Goal: Task Accomplishment & Management: Manage account settings

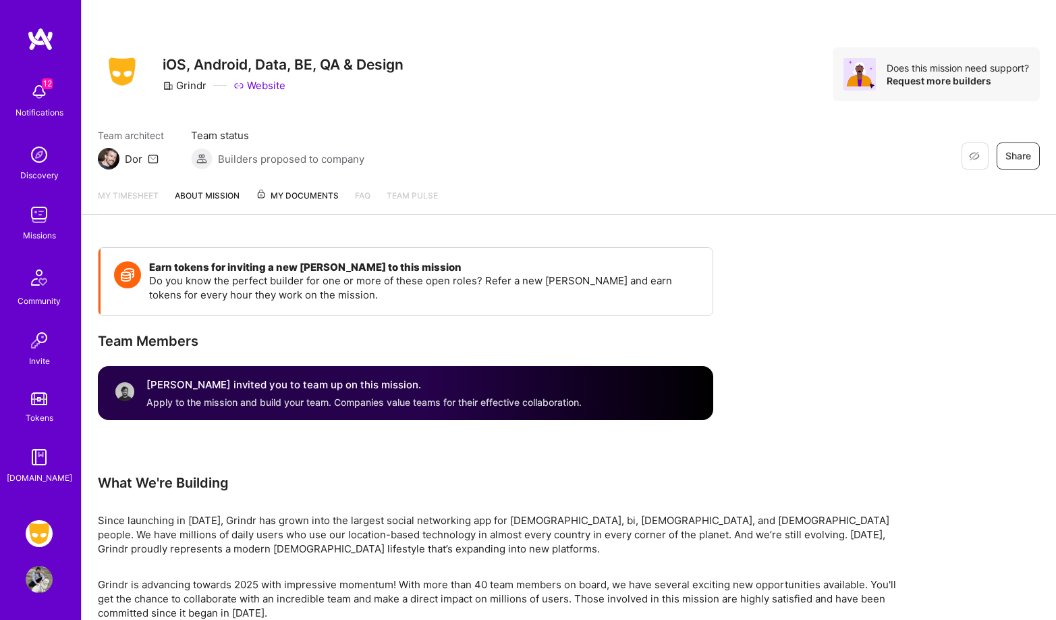
click at [48, 531] on img at bounding box center [39, 533] width 27 height 27
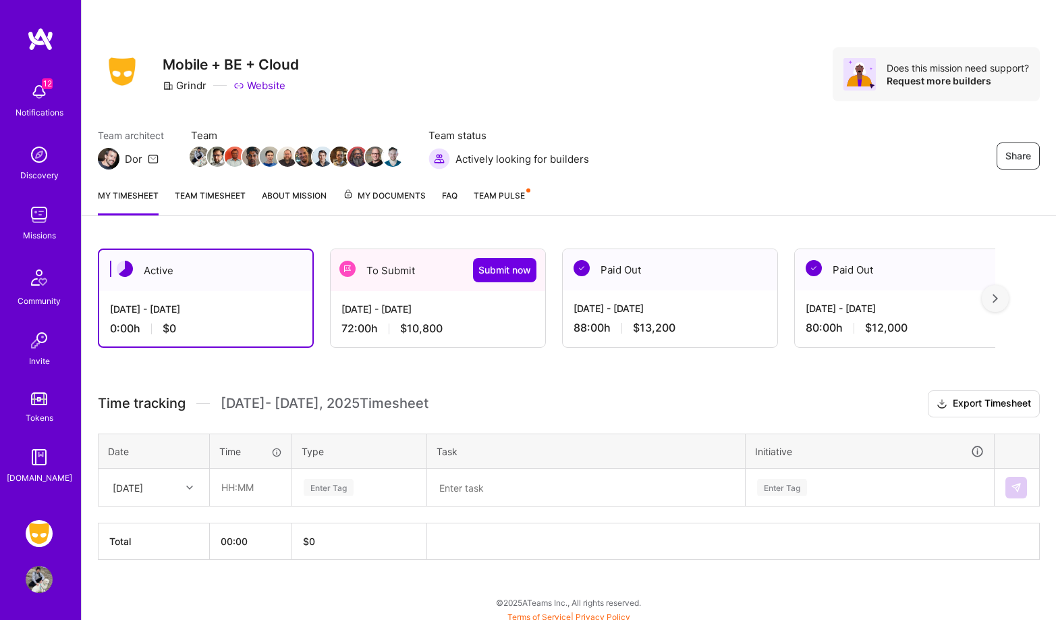
click at [221, 192] on link "Team timesheet" at bounding box center [210, 201] width 71 height 27
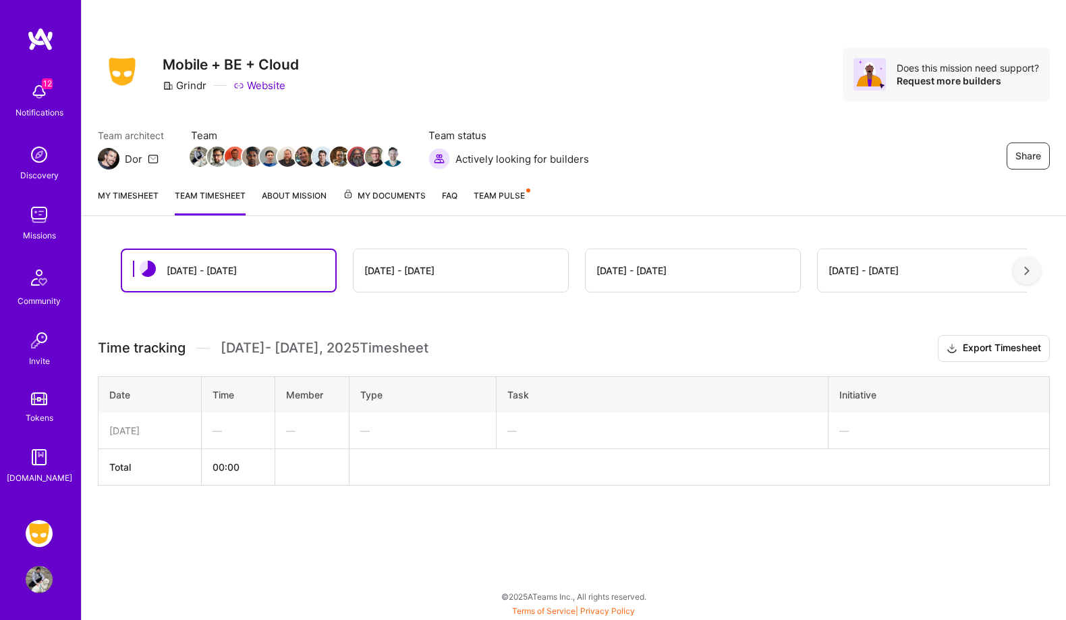
click at [149, 193] on link "My timesheet" at bounding box center [128, 201] width 61 height 27
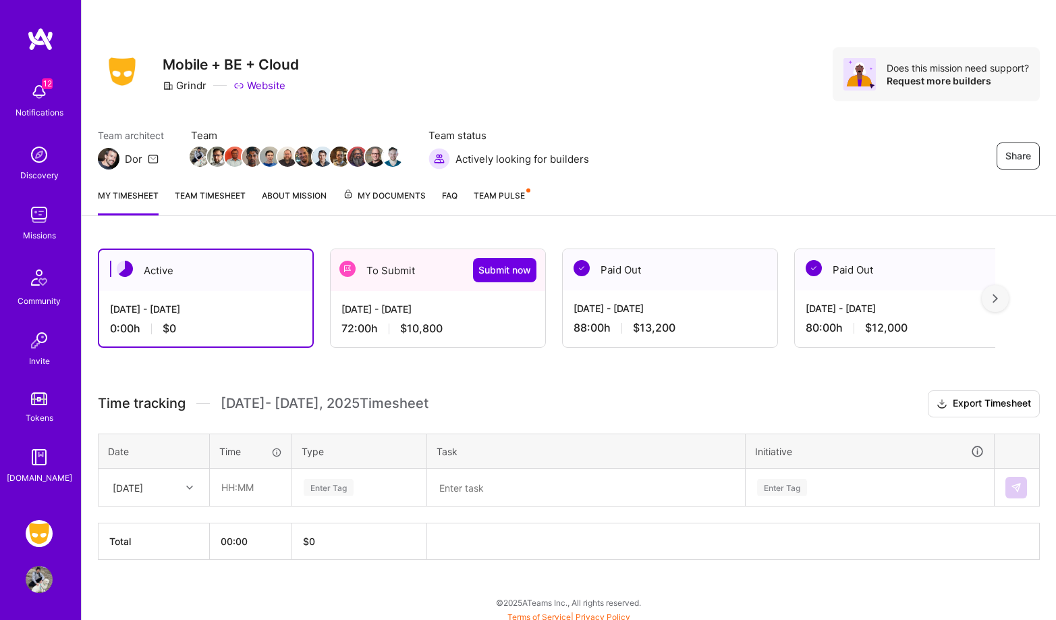
click at [451, 319] on div "[DATE] - [DATE] 72:00 h $10,800" at bounding box center [438, 318] width 215 height 55
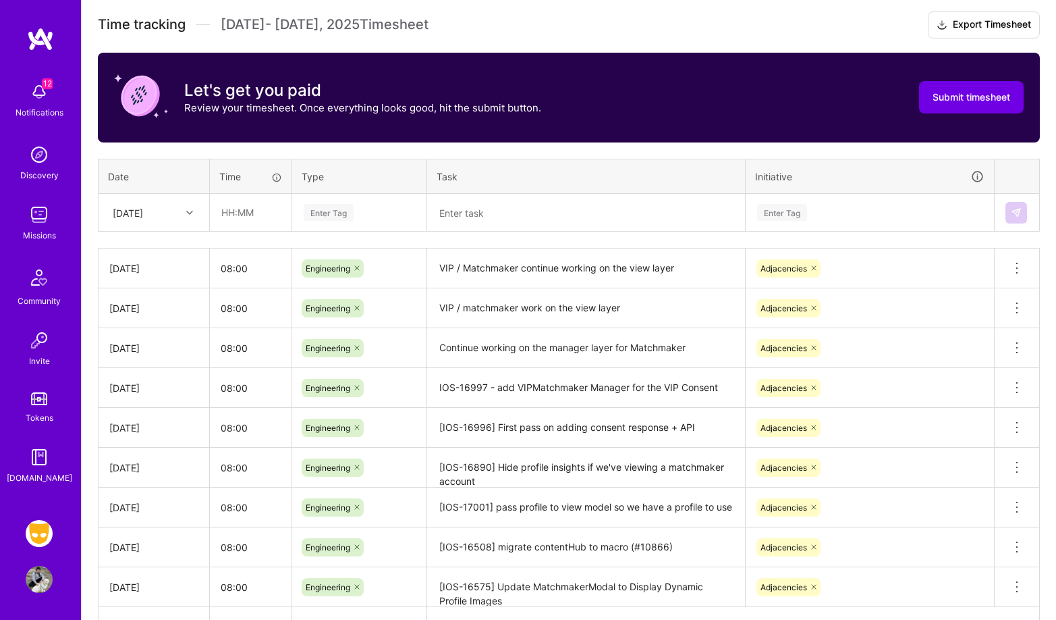
scroll to position [371, 0]
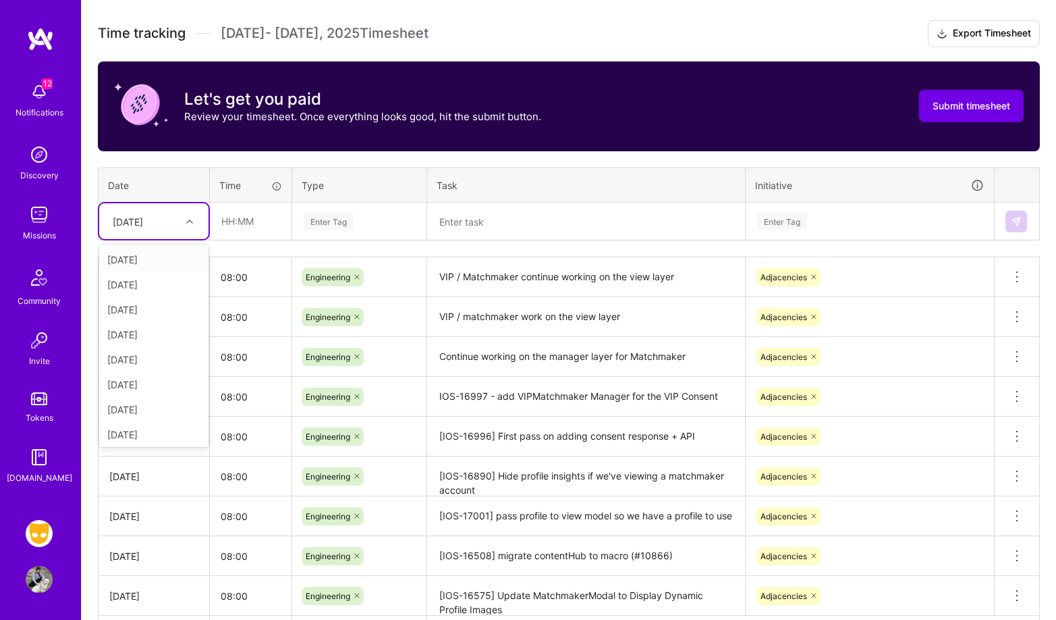
click at [175, 222] on div "[DATE]" at bounding box center [143, 221] width 75 height 22
click at [165, 428] on div "[DATE]" at bounding box center [153, 431] width 109 height 25
click at [241, 213] on input "text" at bounding box center [251, 221] width 80 height 36
type input "08:00"
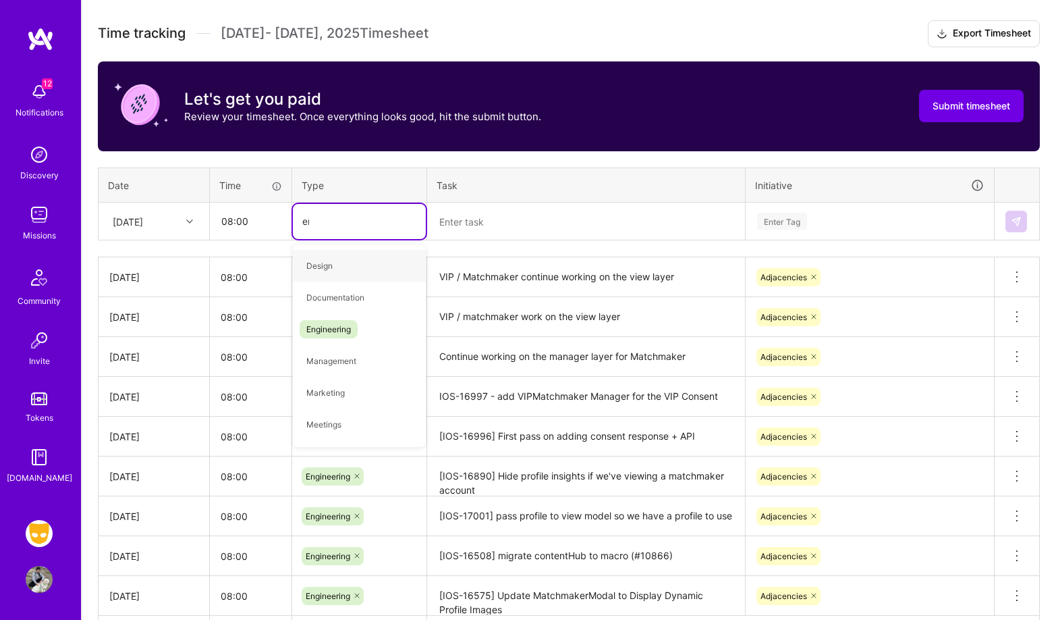
type input "eng"
click at [364, 267] on div "Engineering" at bounding box center [359, 266] width 133 height 32
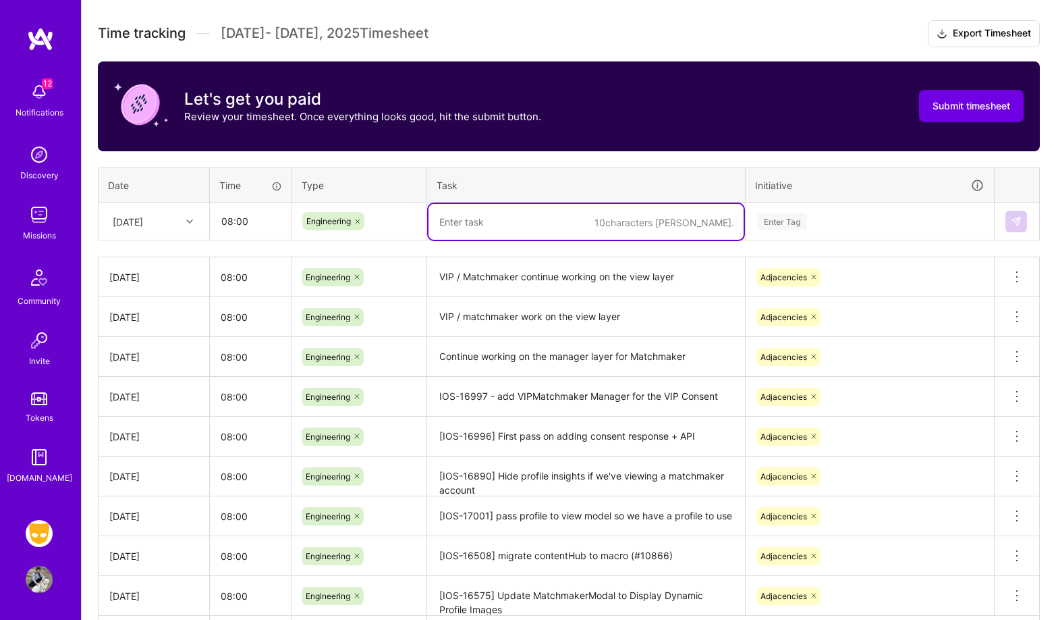
click at [522, 219] on textarea at bounding box center [586, 222] width 315 height 36
type textarea "Matchmaker modal merged"
click at [796, 211] on div "Enter Tag" at bounding box center [869, 221] width 247 height 35
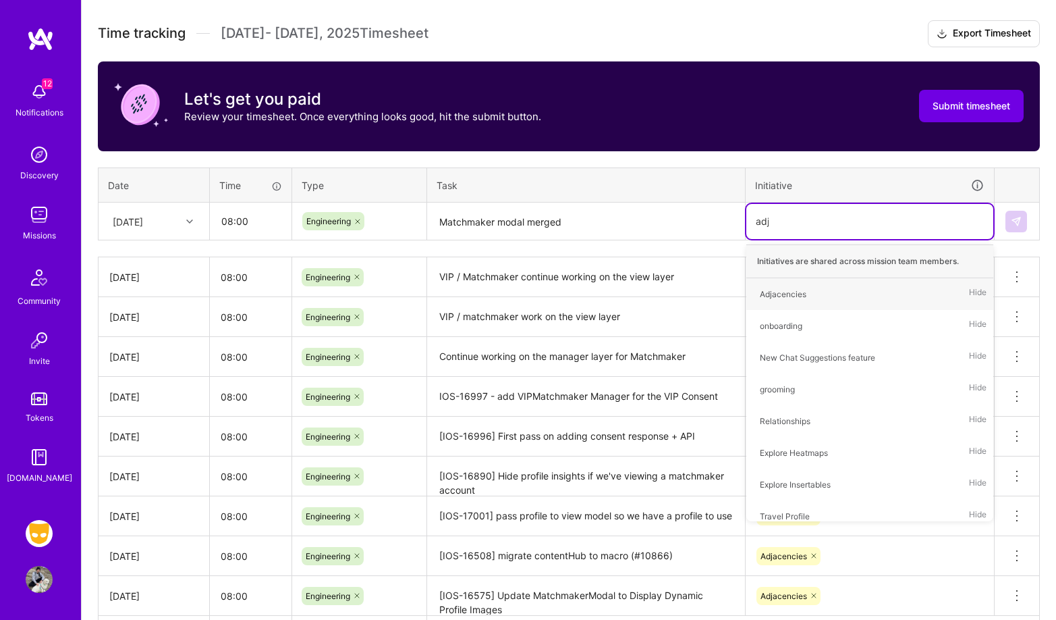
type input "adjac"
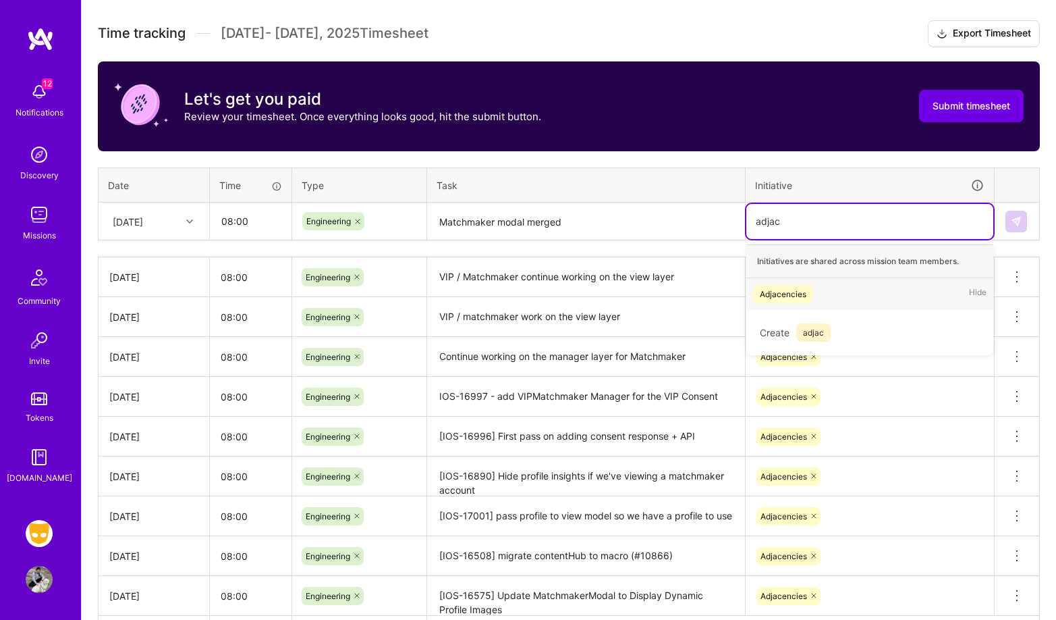
click at [804, 298] on div "Adjacencies" at bounding box center [783, 294] width 47 height 14
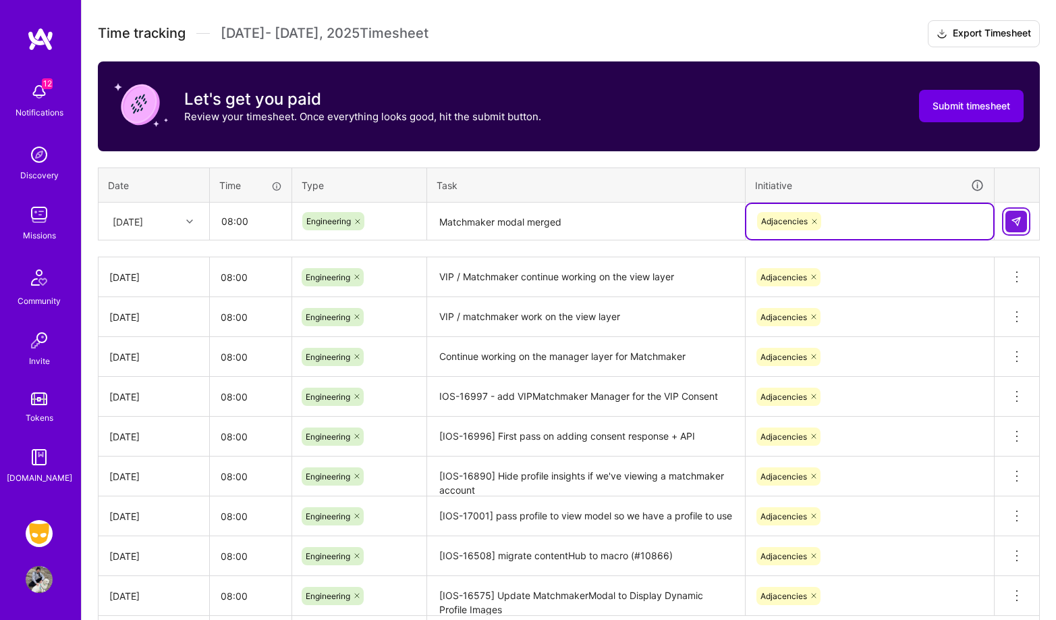
click at [1020, 216] on img at bounding box center [1016, 221] width 11 height 11
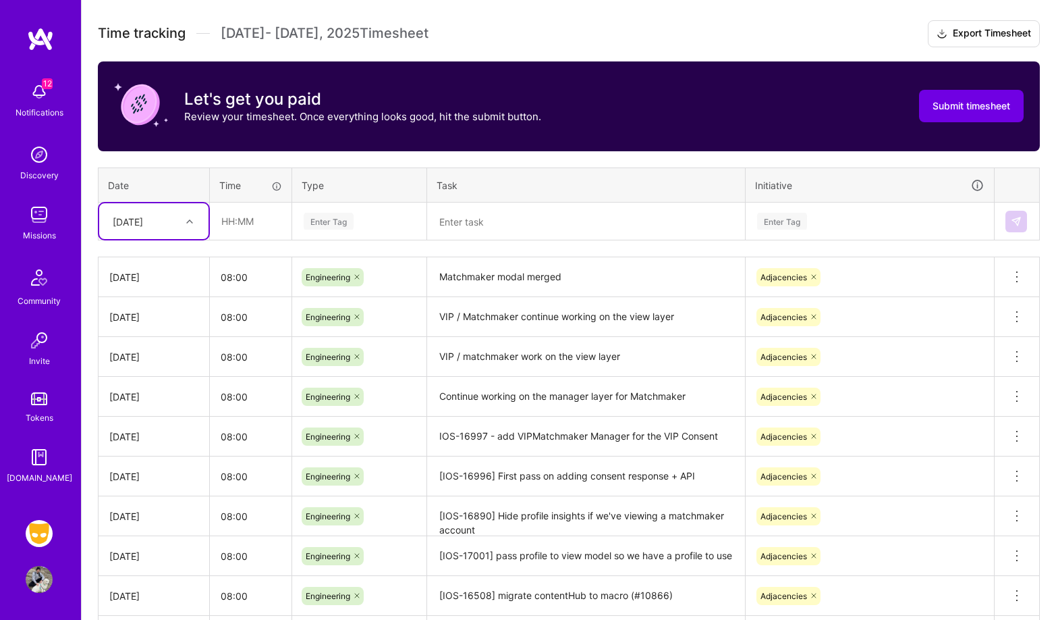
click at [161, 212] on div "[DATE]" at bounding box center [143, 221] width 75 height 22
click at [157, 429] on div "[DATE]" at bounding box center [153, 431] width 109 height 25
click at [269, 219] on input "text" at bounding box center [251, 221] width 80 height 36
type input "08:00"
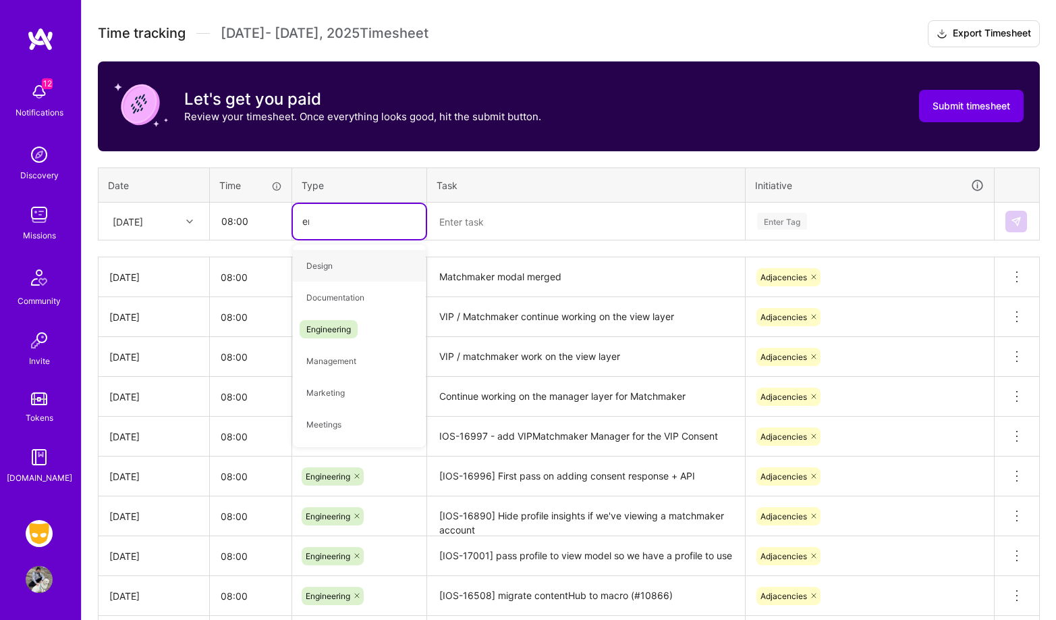
type input "eng"
drag, startPoint x: 367, startPoint y: 266, endPoint x: 377, endPoint y: 261, distance: 10.6
click at [367, 266] on div "Engineering" at bounding box center [359, 266] width 133 height 32
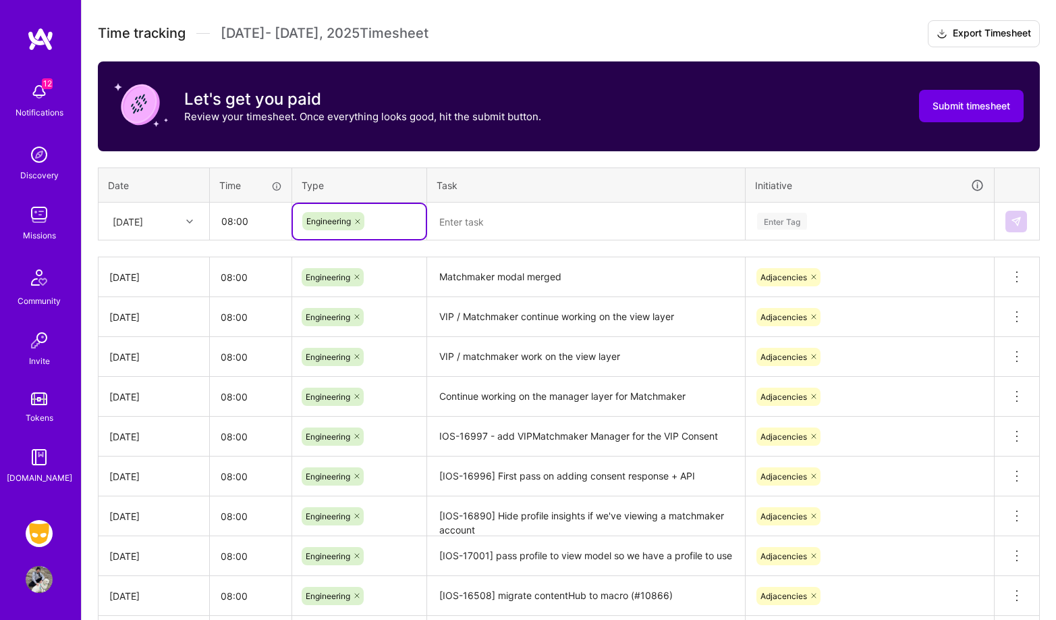
click at [489, 221] on textarea at bounding box center [586, 222] width 315 height 36
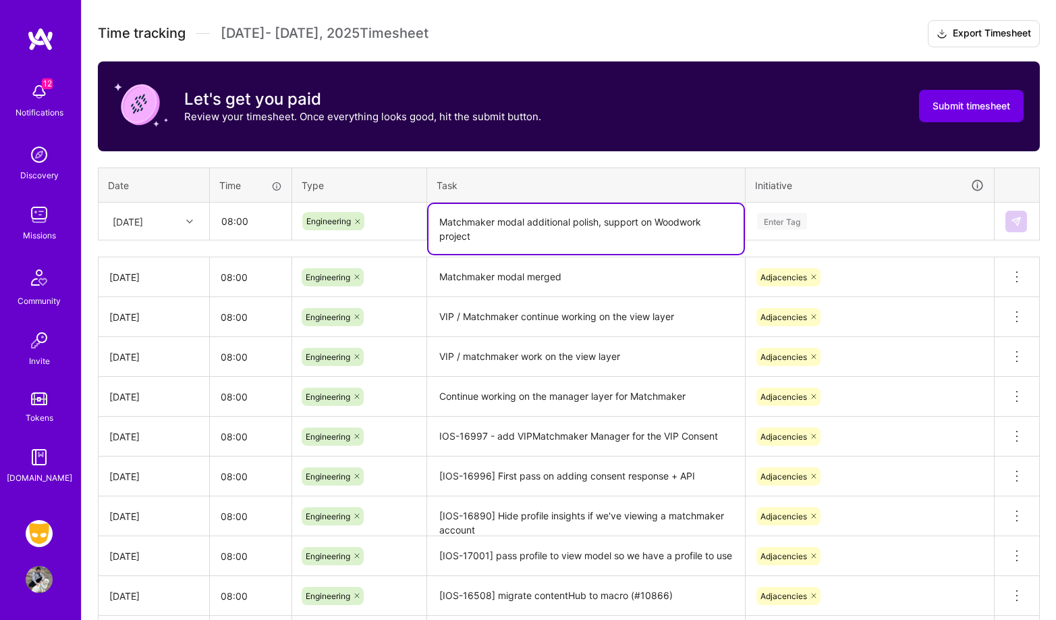
type textarea "Matchmaker modal additional polish, support on Woodwork project"
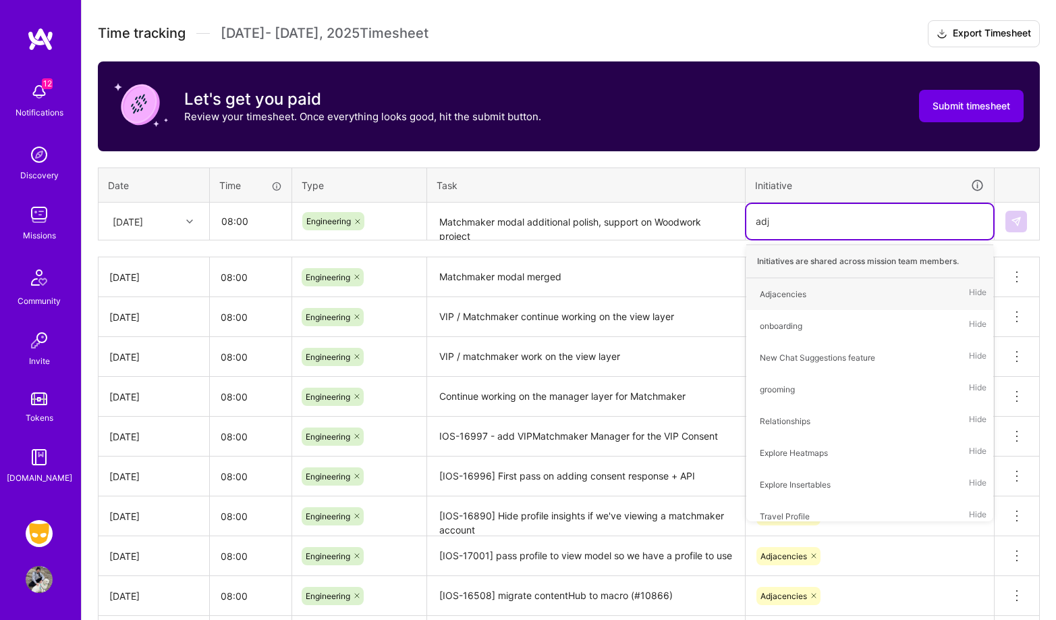
type input "adjac"
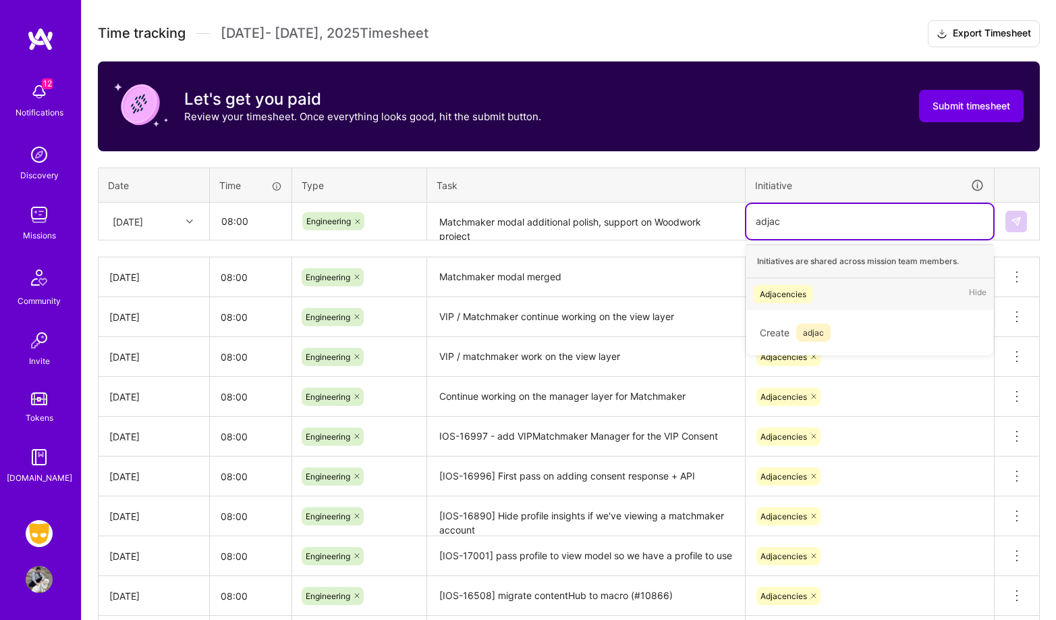
click at [842, 287] on div "Adjacencies Hide" at bounding box center [869, 294] width 247 height 32
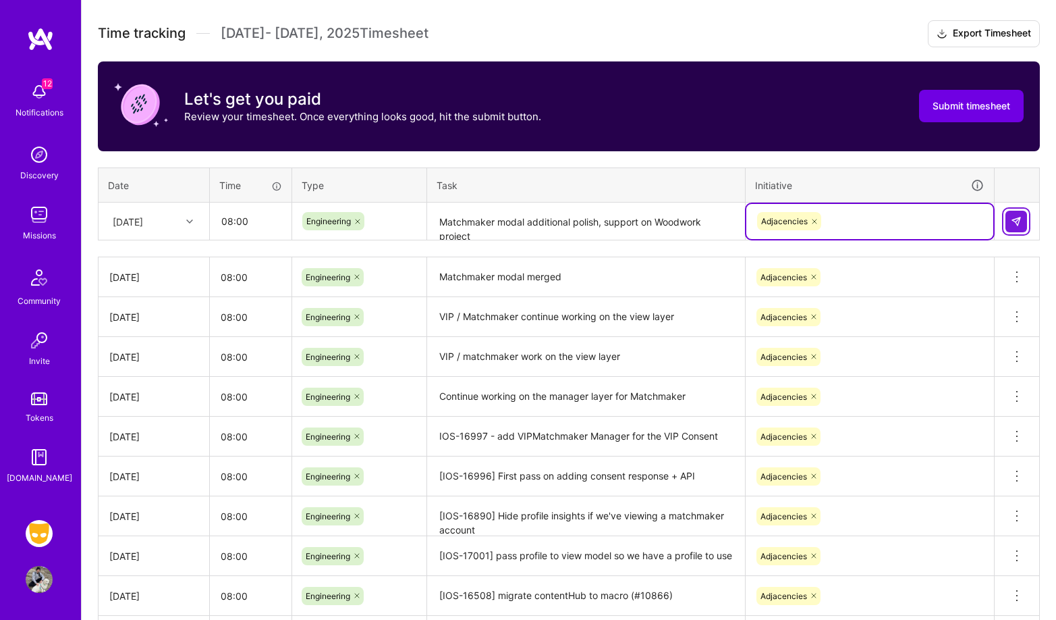
click at [1013, 223] on img at bounding box center [1016, 221] width 11 height 11
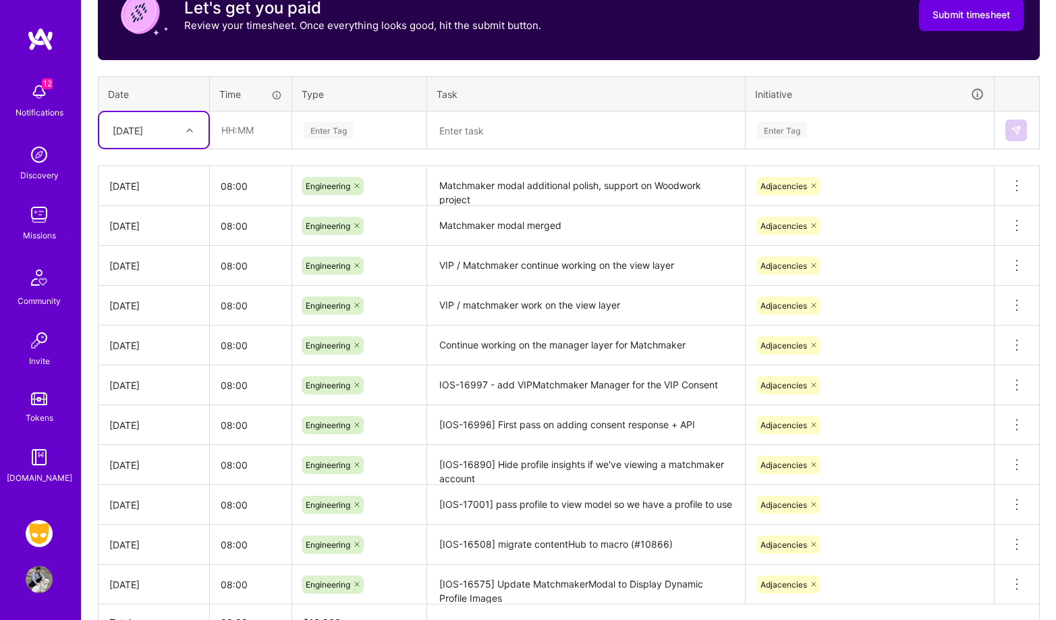
scroll to position [295, 0]
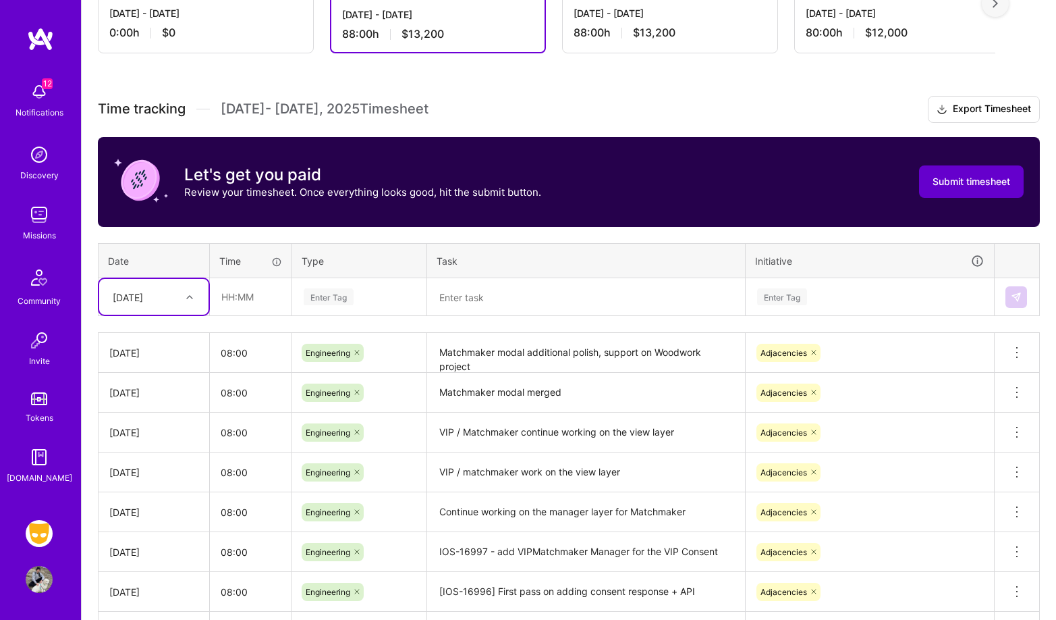
click at [976, 190] on button "Submit timesheet" at bounding box center [971, 181] width 105 height 32
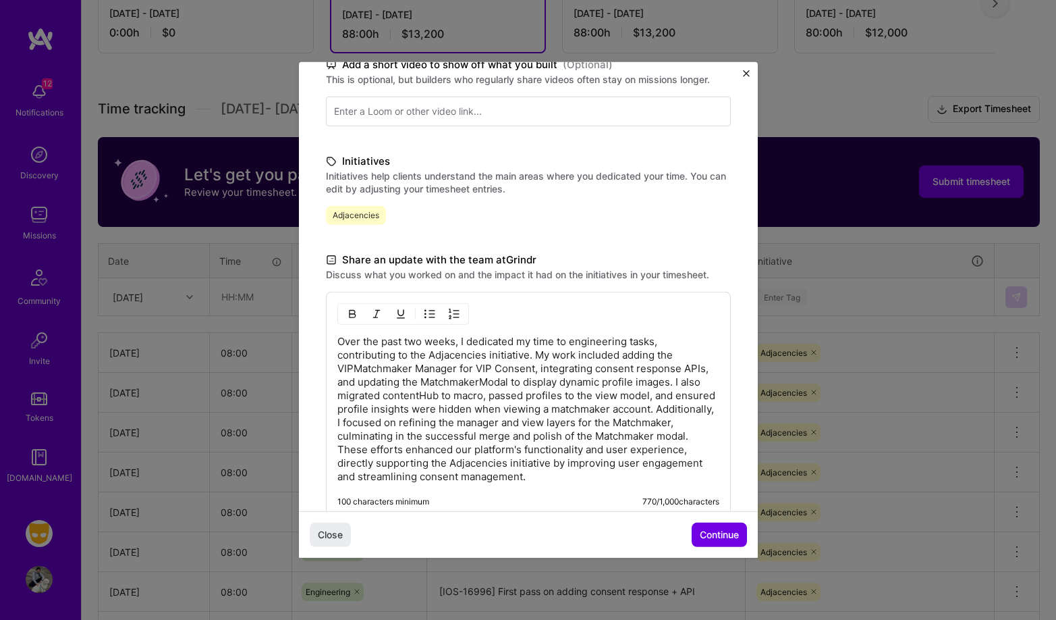
scroll to position [302, 0]
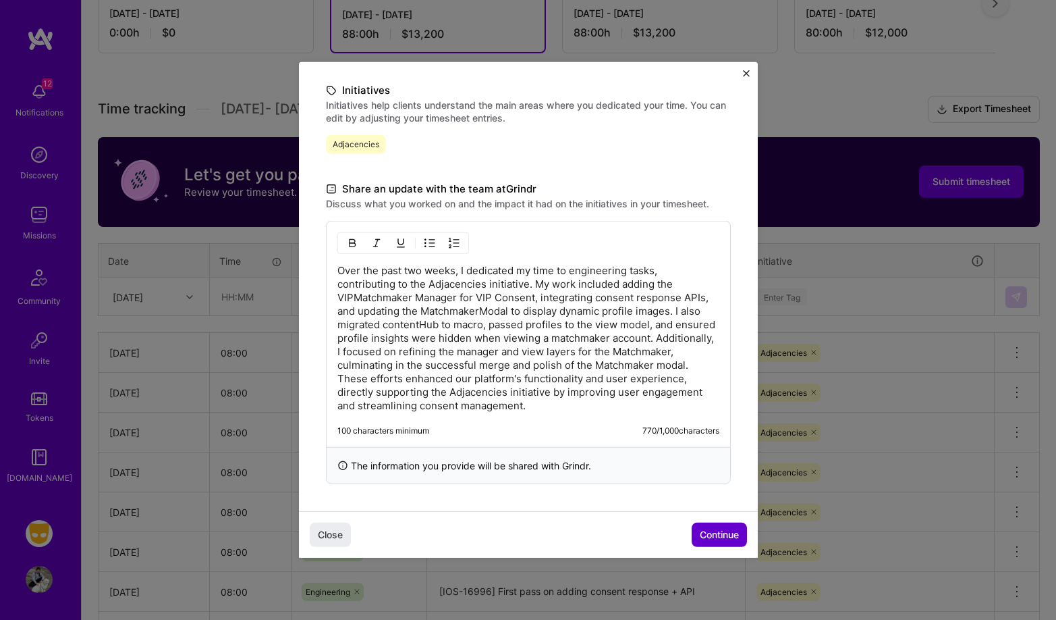
click at [712, 530] on span "Continue" at bounding box center [719, 534] width 39 height 13
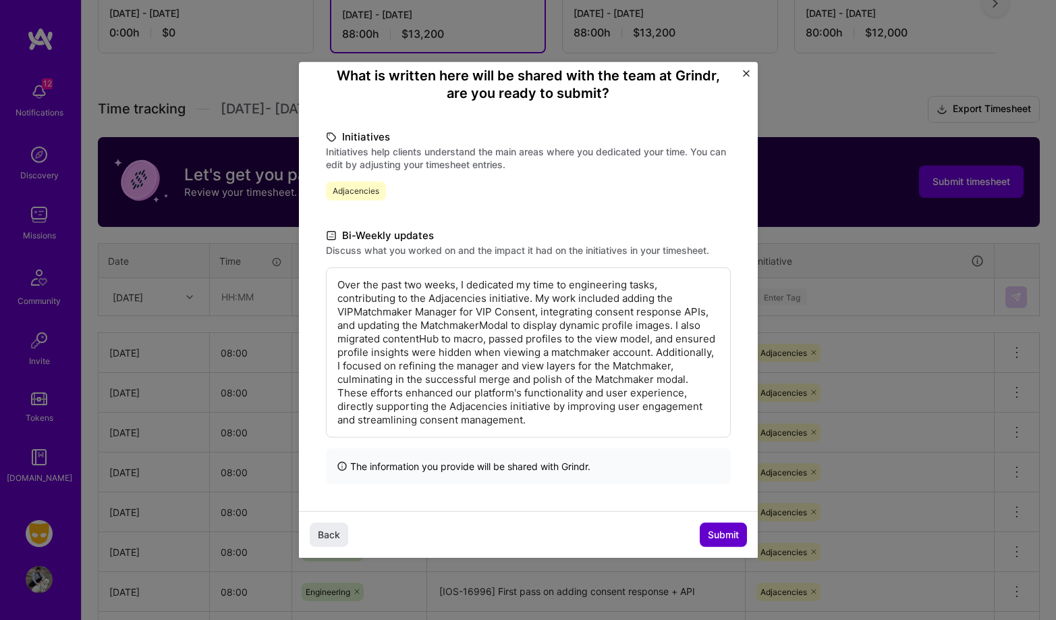
click at [713, 535] on span "Submit" at bounding box center [723, 534] width 31 height 13
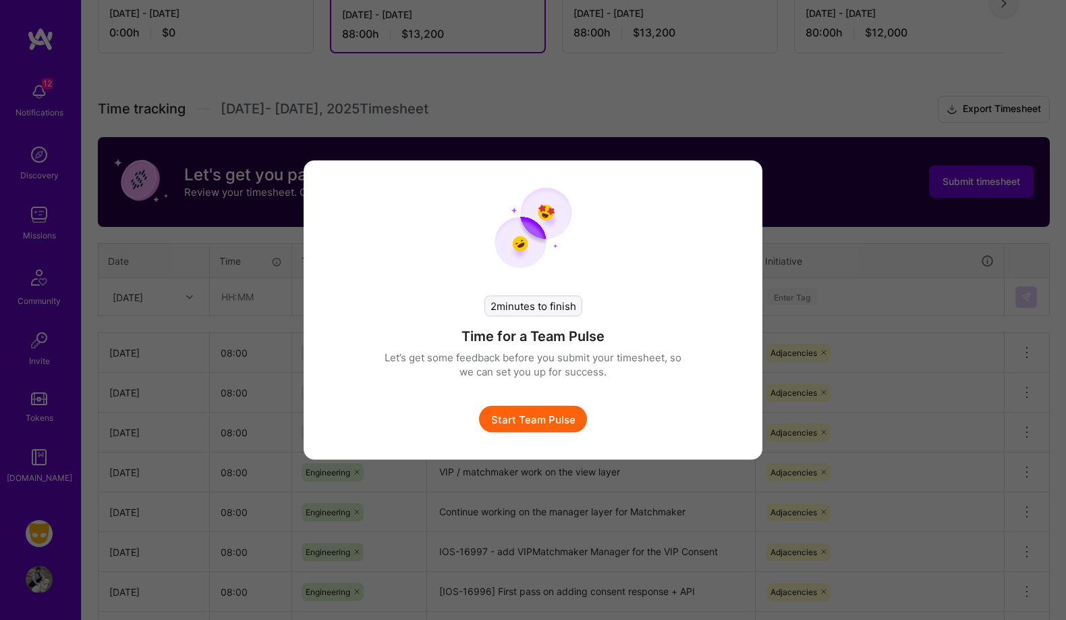
click at [561, 416] on button "Start Team Pulse" at bounding box center [533, 419] width 108 height 27
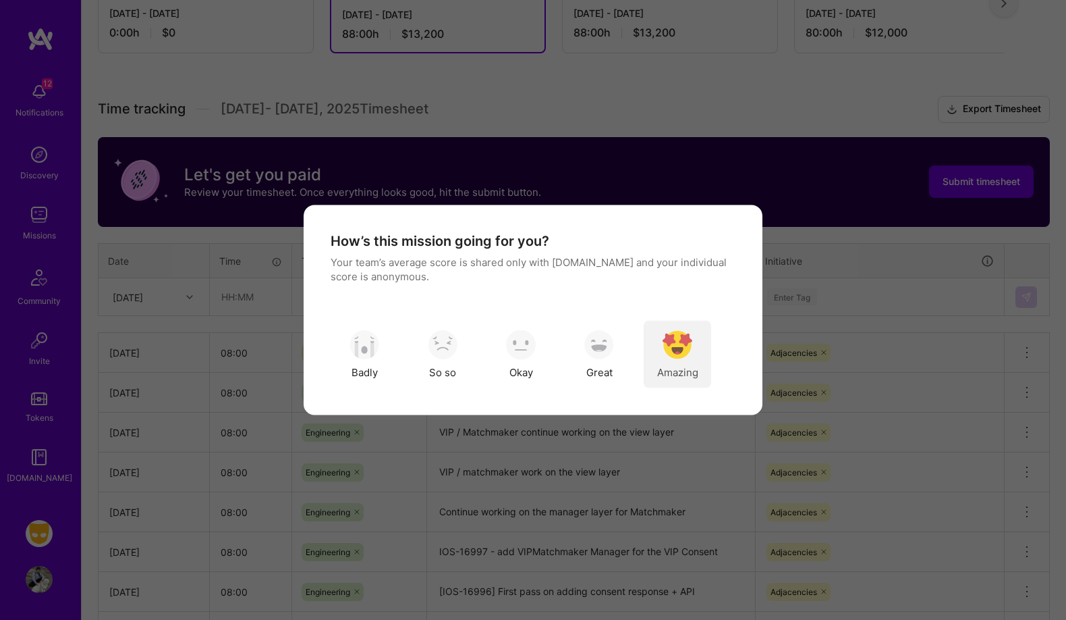
click at [659, 341] on div "Amazing" at bounding box center [677, 354] width 67 height 67
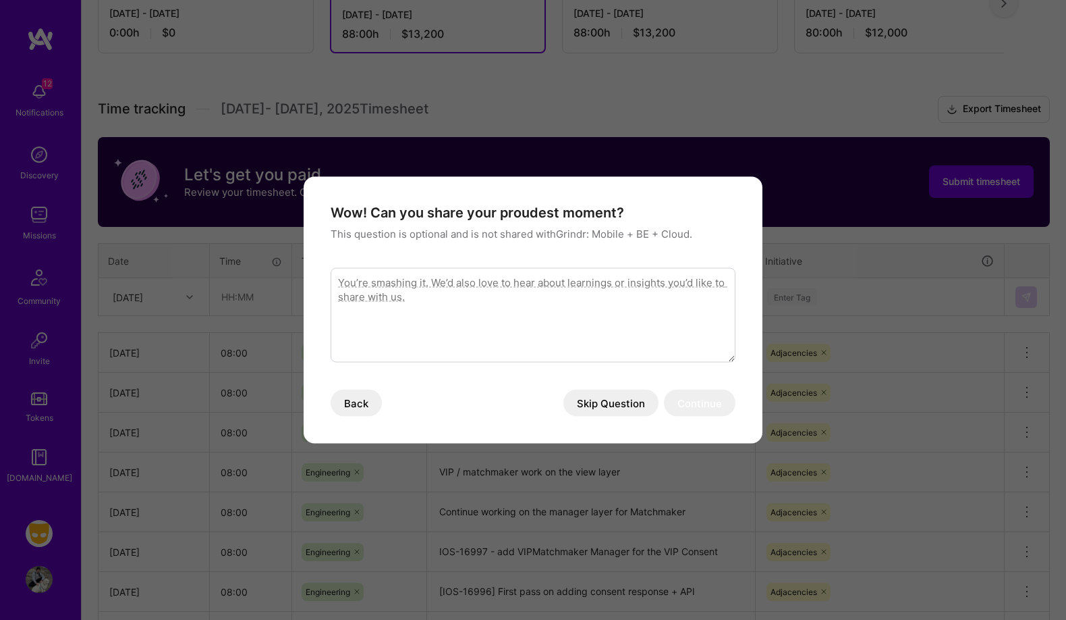
click at [628, 403] on button "Skip Question" at bounding box center [611, 402] width 95 height 27
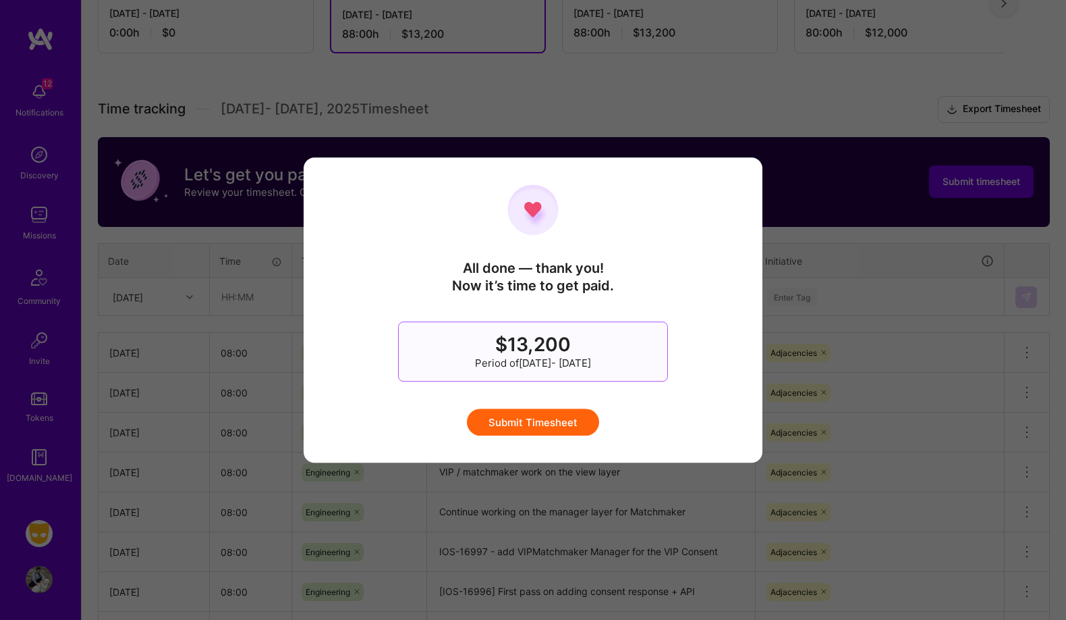
click at [545, 417] on button "Submit Timesheet" at bounding box center [533, 421] width 132 height 27
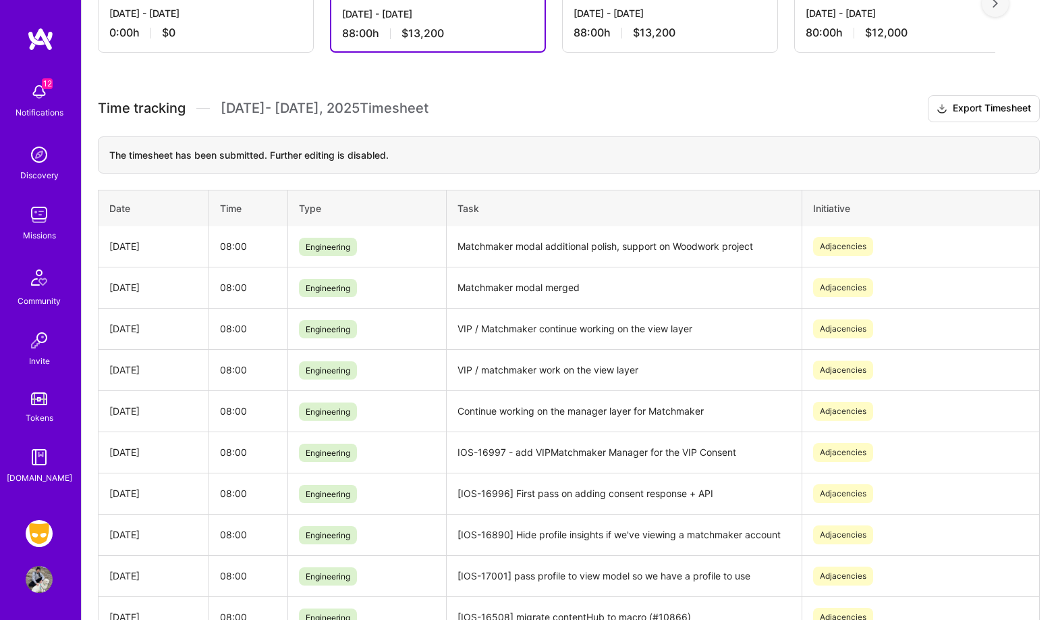
scroll to position [0, 0]
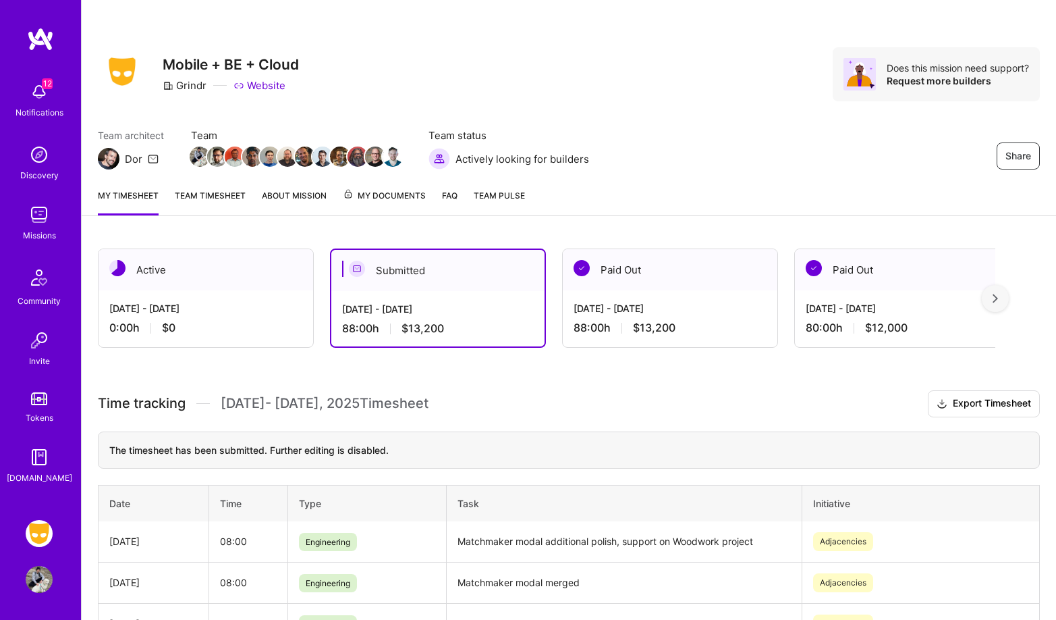
click at [715, 142] on div "Team architect Dor Team Team status Actively looking for builders Share" at bounding box center [569, 148] width 942 height 41
